Goal: Information Seeking & Learning: Learn about a topic

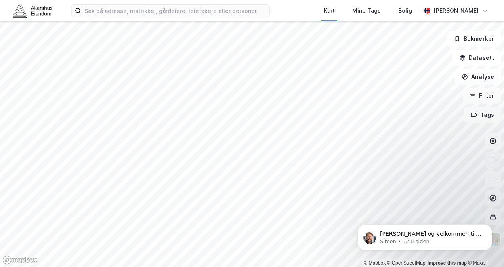
click at [495, 161] on icon at bounding box center [493, 160] width 8 height 8
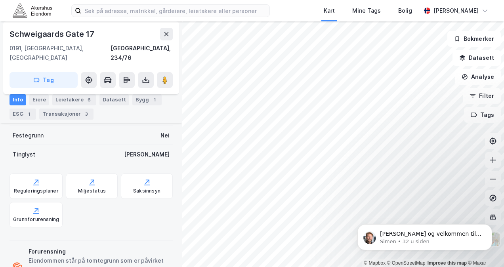
scroll to position [217, 0]
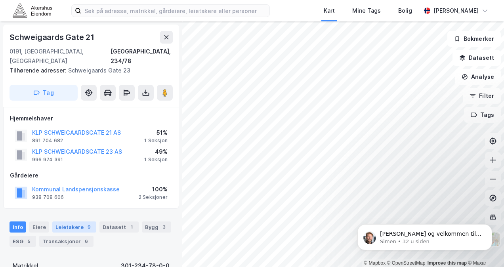
click at [66, 221] on div "Leietakere 9" at bounding box center [74, 226] width 44 height 11
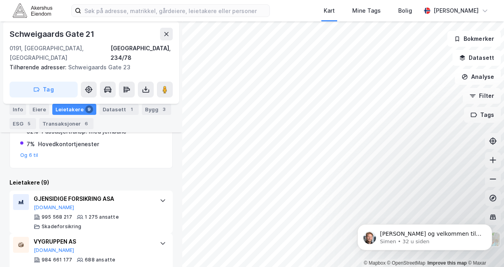
scroll to position [210, 0]
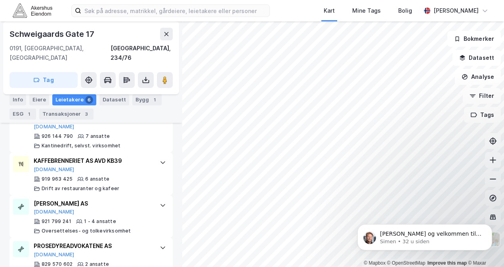
scroll to position [366, 0]
click at [37, 98] on div "Eiere" at bounding box center [39, 99] width 20 height 11
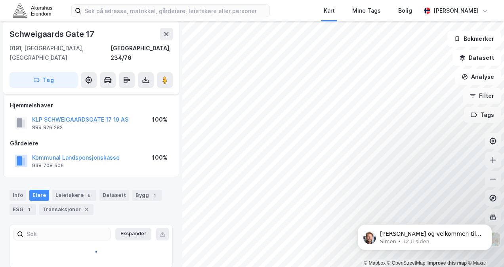
scroll to position [41, 0]
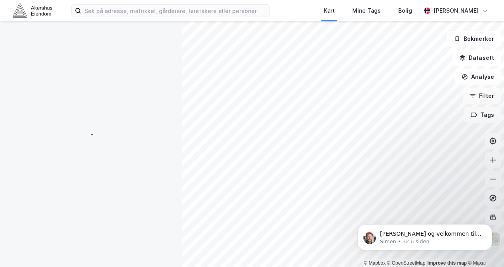
scroll to position [41, 0]
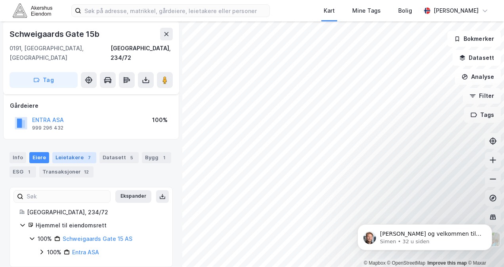
click at [78, 152] on div "Leietakere 7" at bounding box center [74, 157] width 44 height 11
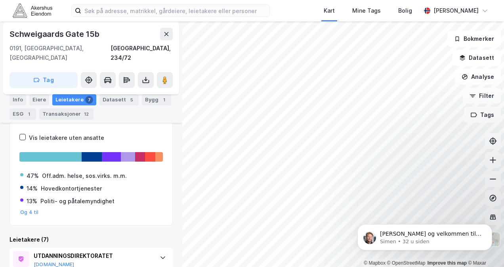
scroll to position [123, 0]
